Goal: Transaction & Acquisition: Purchase product/service

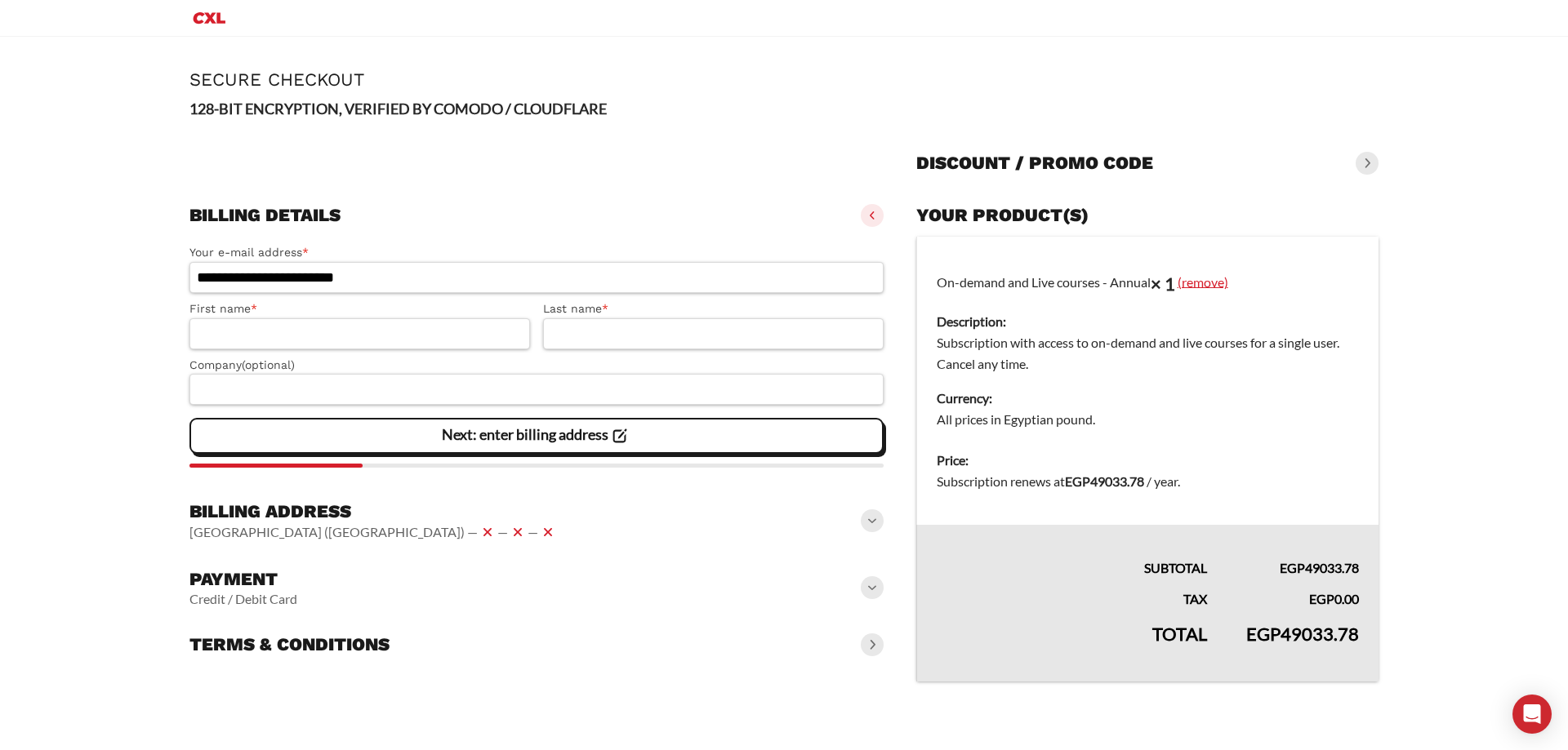
click at [1207, 279] on link "(remove)" at bounding box center [1203, 281] width 51 height 16
click at [1182, 284] on link "(remove)" at bounding box center [1162, 281] width 51 height 16
click at [1181, 283] on link "(remove)" at bounding box center [1162, 281] width 51 height 16
click at [471, 327] on input "First name *" at bounding box center [360, 334] width 340 height 31
click at [640, 336] on input "Last name *" at bounding box center [713, 334] width 340 height 31
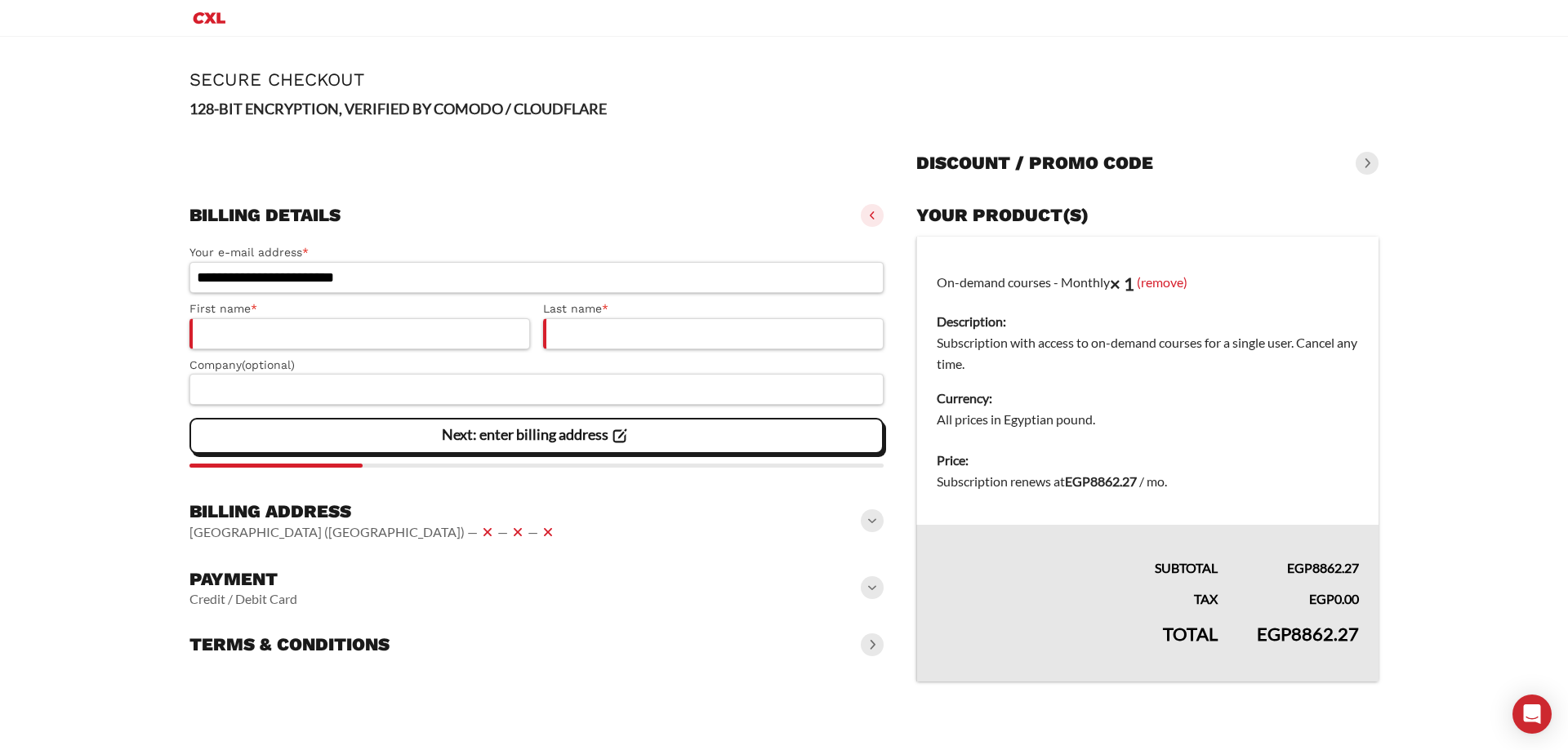
click at [542, 373] on label "Company (optional)" at bounding box center [536, 366] width 694 height 19
click at [542, 374] on input "Company (optional)" at bounding box center [536, 389] width 694 height 31
click at [393, 463] on div "**********" at bounding box center [536, 352] width 694 height 231
click at [508, 531] on icon at bounding box center [518, 533] width 19 height 19
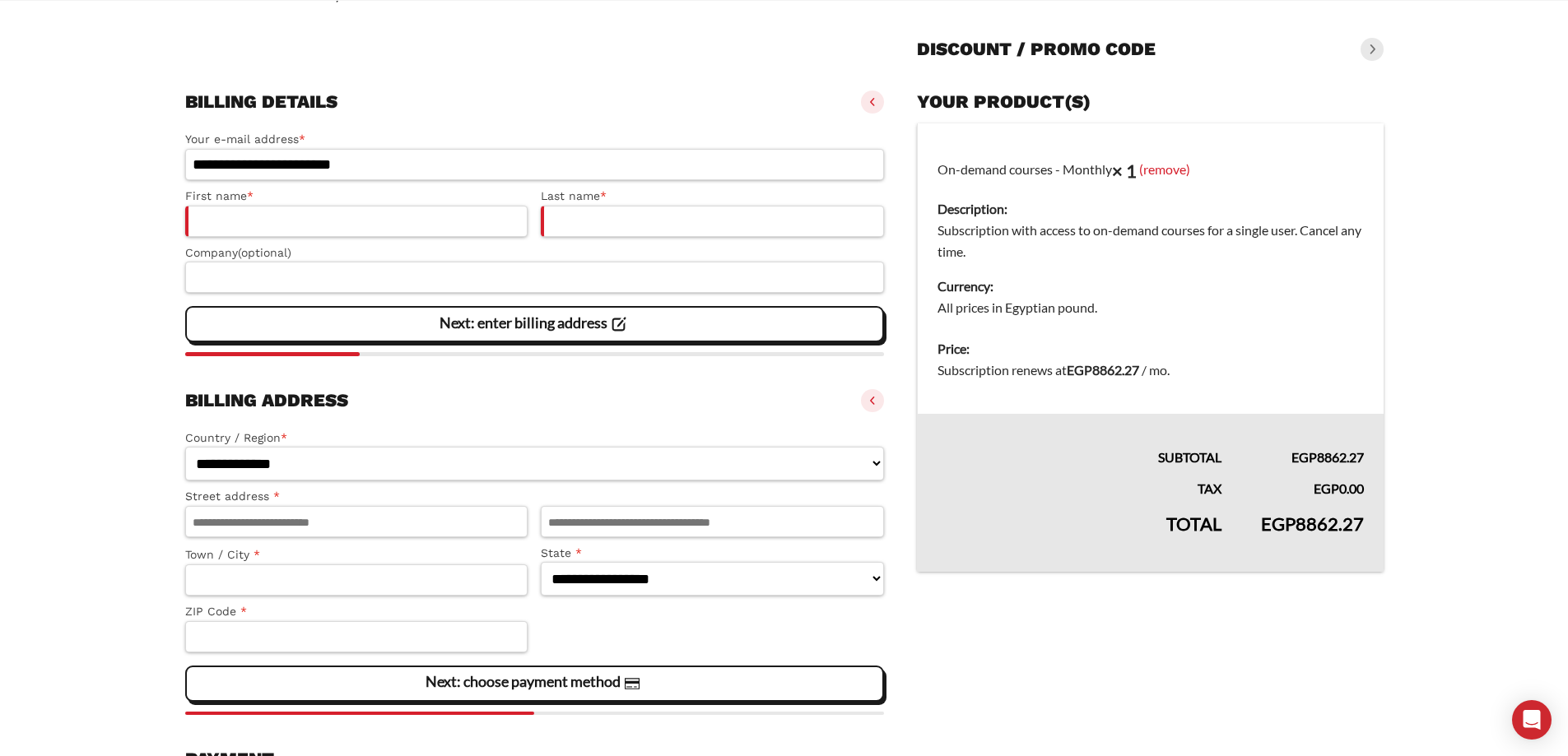
scroll to position [268, 0]
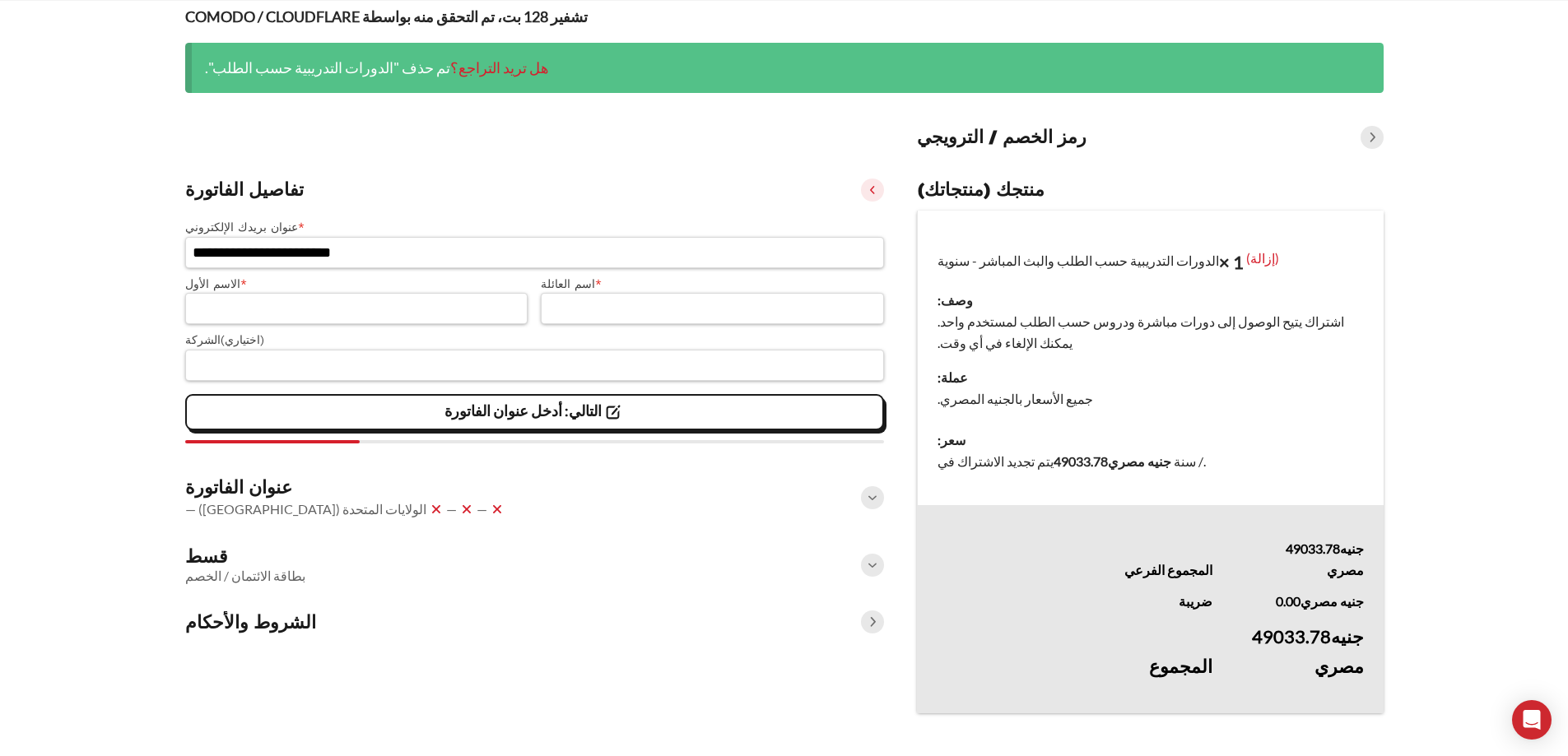
scroll to position [170, 0]
click at [308, 502] on font "الولايات المتحدة ([GEOGRAPHIC_DATA]) —" at bounding box center [305, 510] width 241 height 16
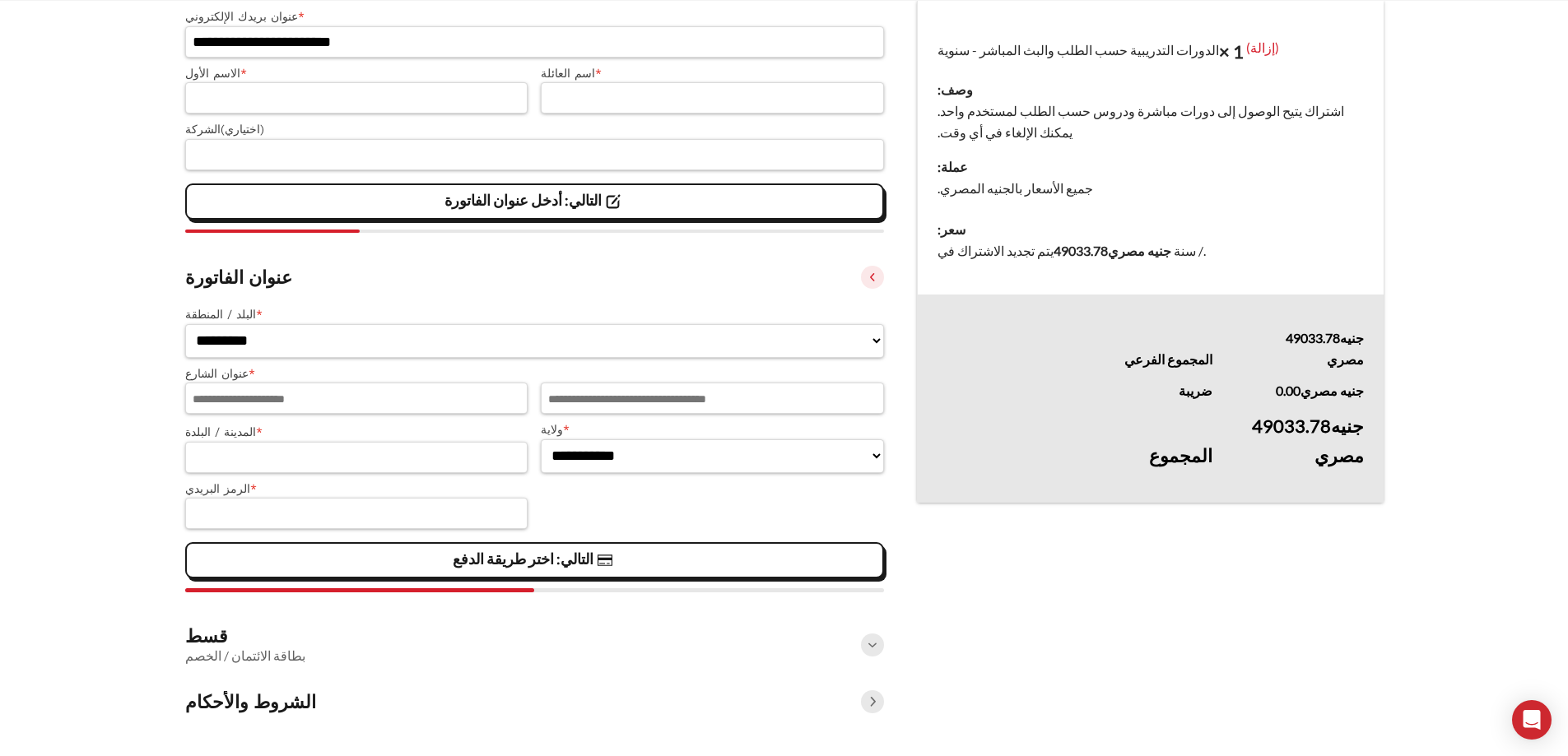
click at [345, 654] on div "قسط بطاقة الائتمان / الخصم" at bounding box center [534, 645] width 700 height 53
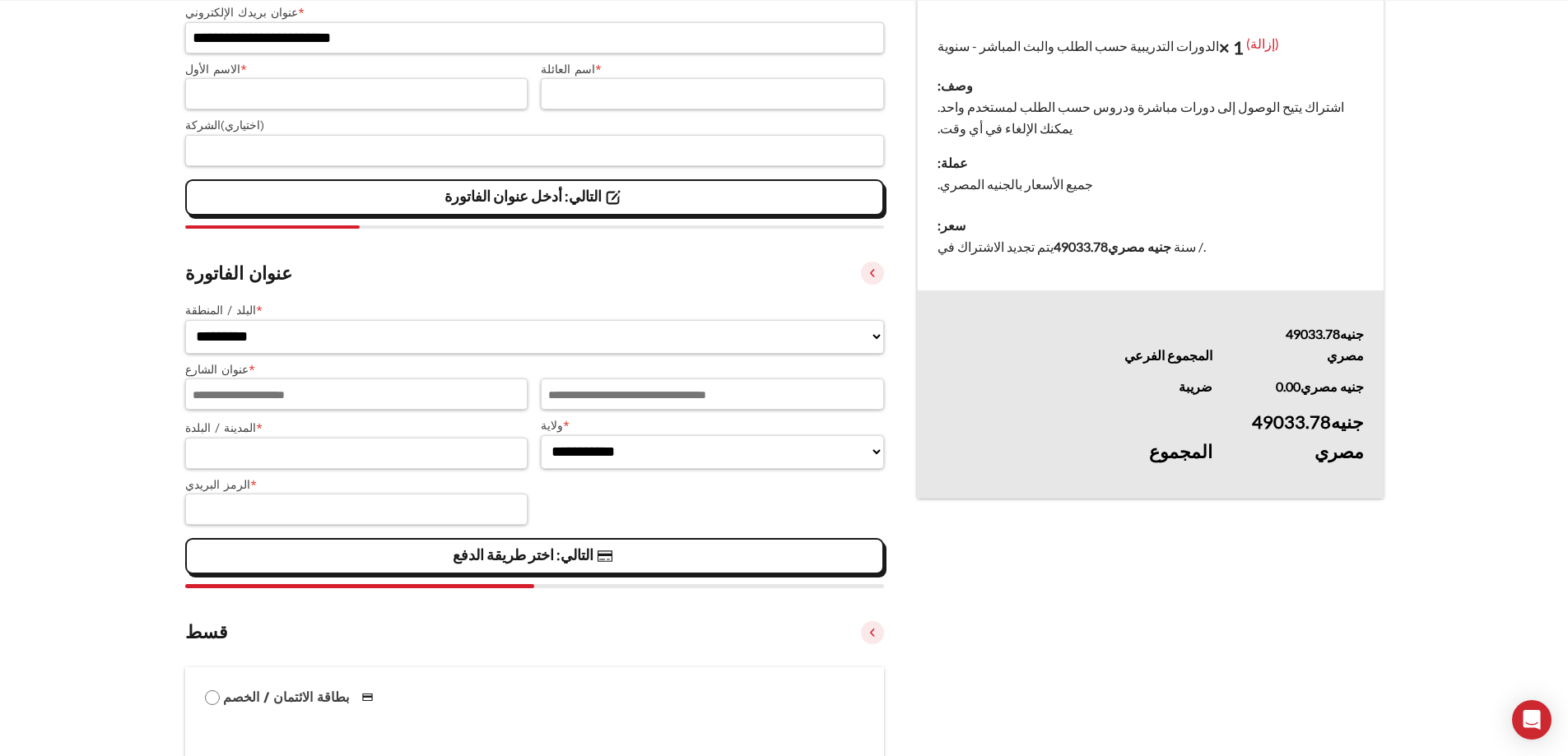
scroll to position [654, 0]
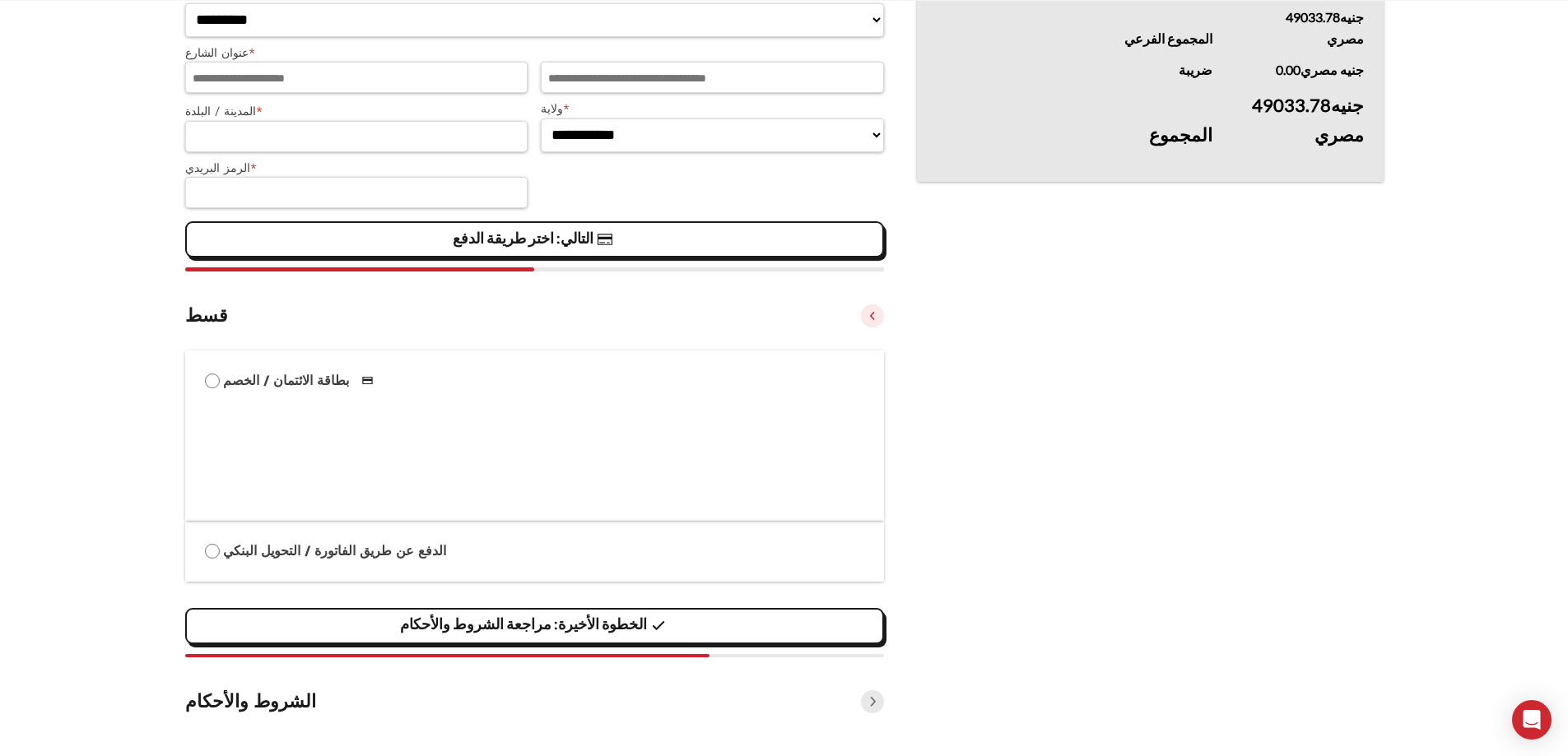
click at [332, 689] on div "الشروط والأحكام" at bounding box center [534, 701] width 700 height 36
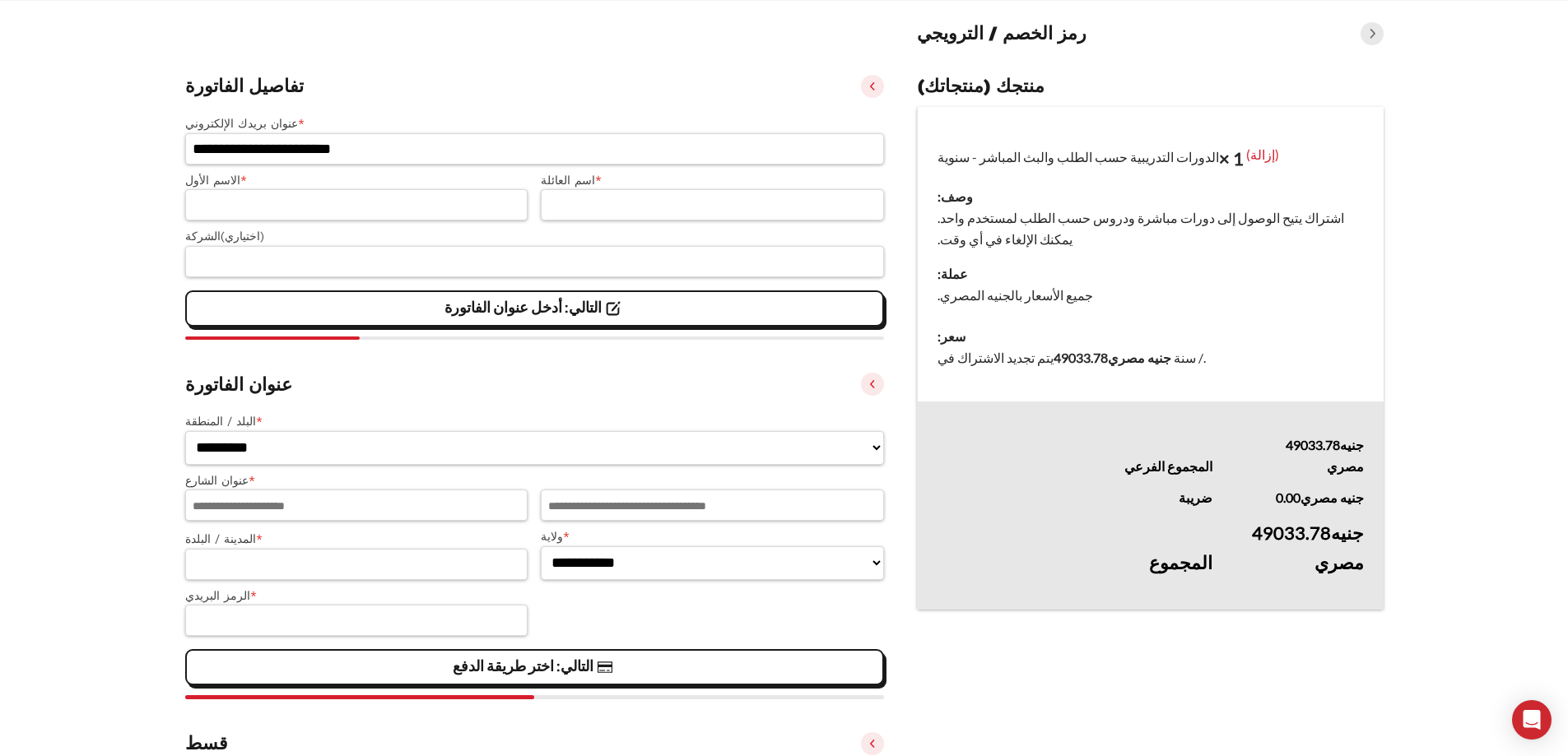
scroll to position [45, 0]
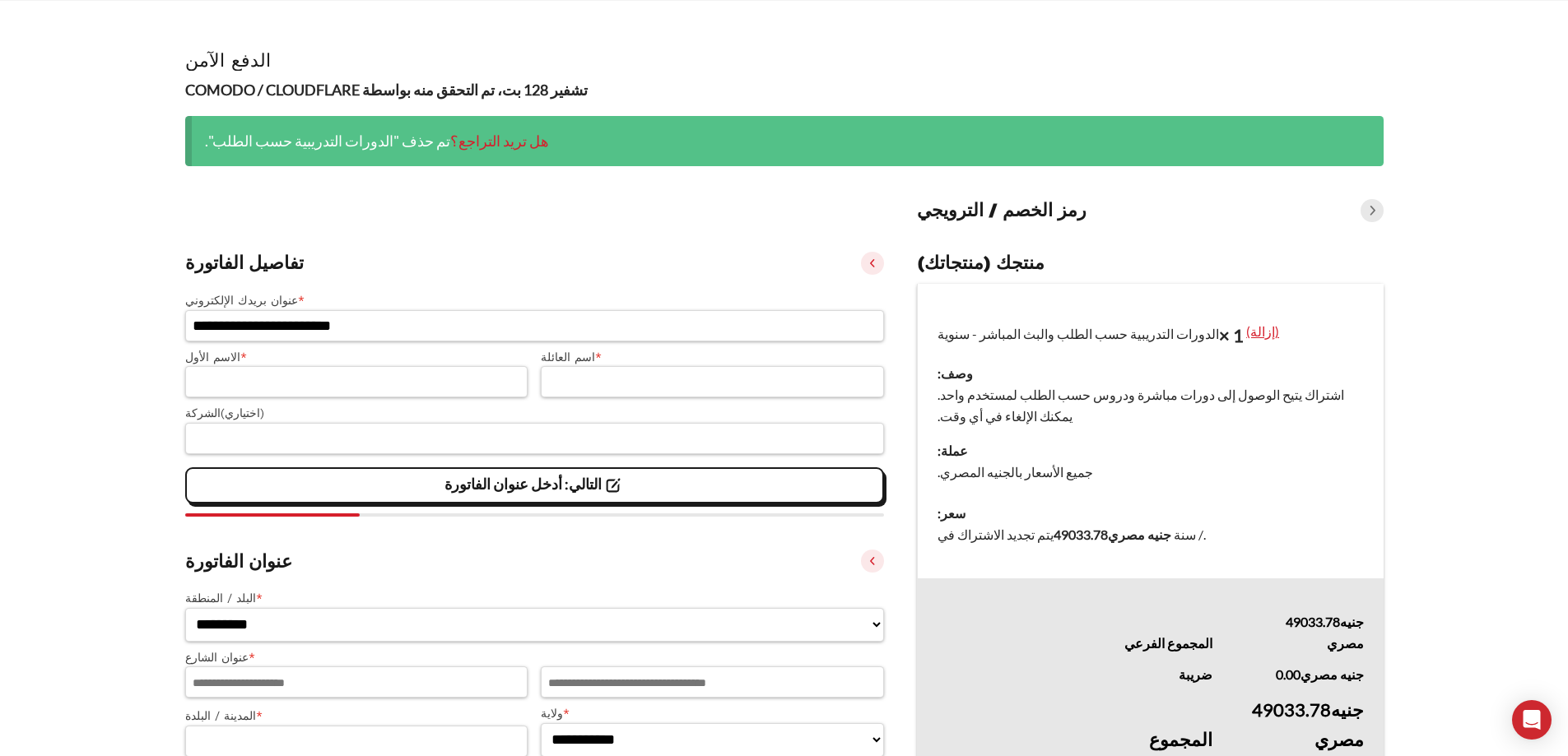
click at [1259, 333] on font "(إزالة)" at bounding box center [1262, 332] width 33 height 16
click at [1372, 219] on span at bounding box center [1372, 210] width 23 height 23
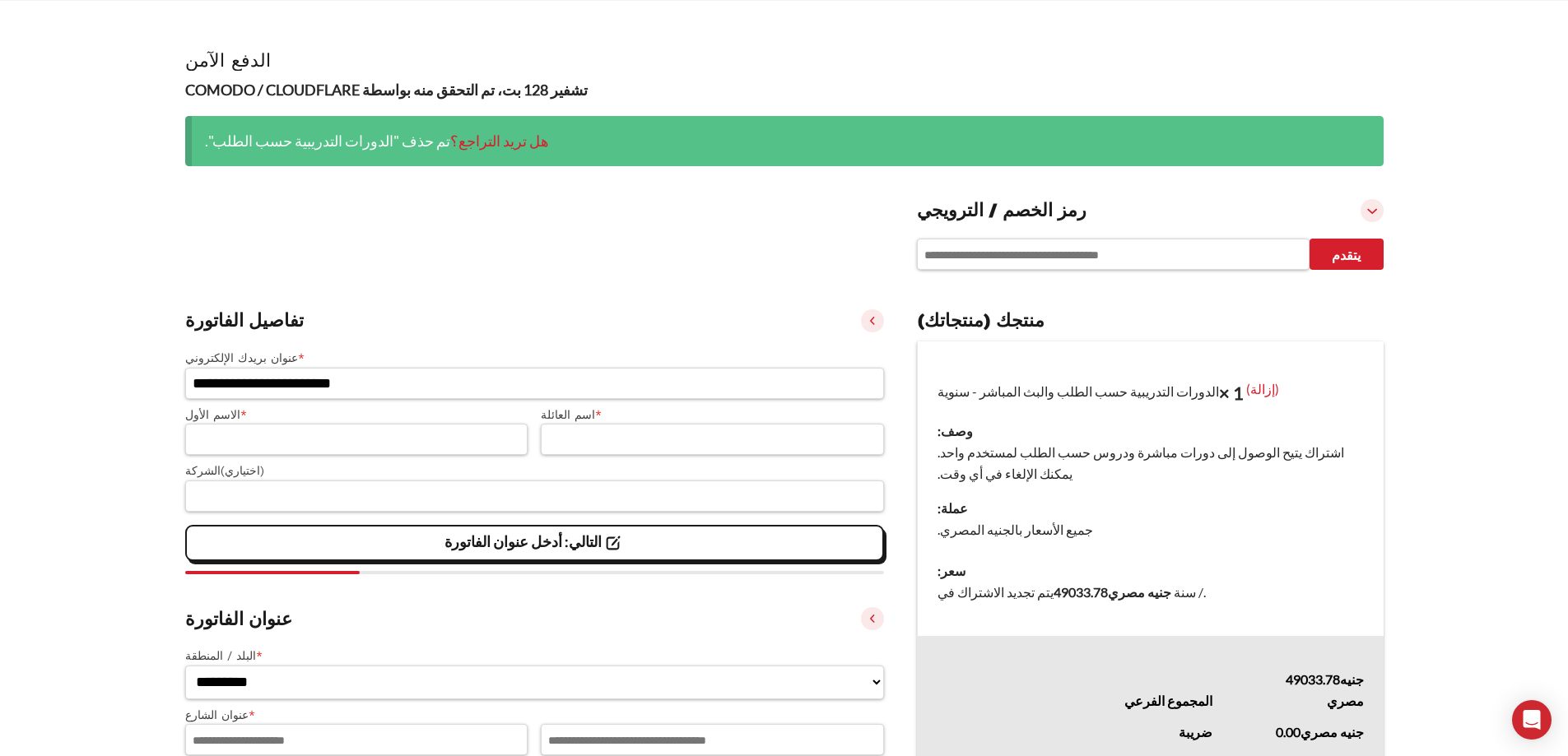
click at [1372, 219] on span at bounding box center [1372, 210] width 23 height 23
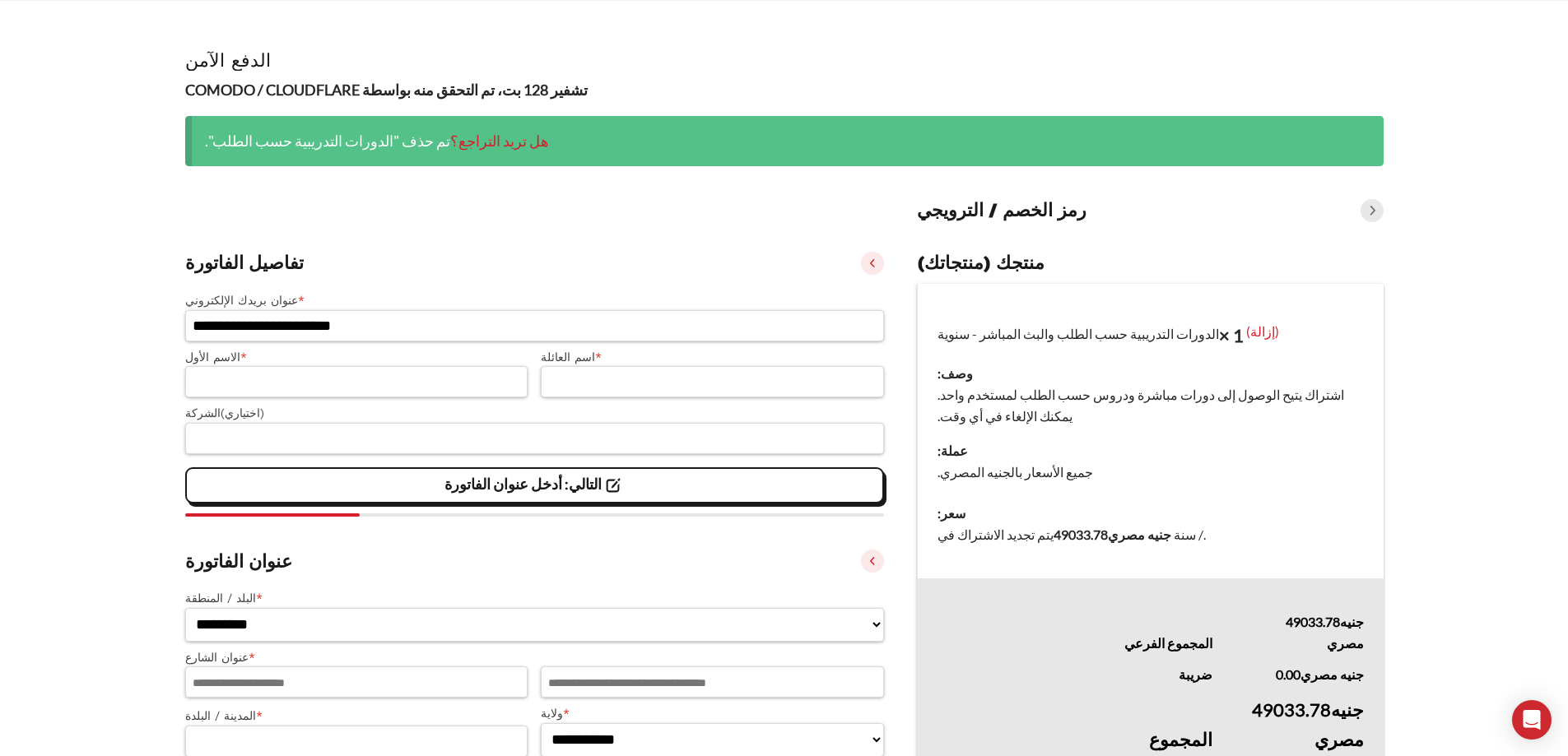
click at [1375, 211] on span at bounding box center [1372, 210] width 23 height 23
